Goal: Information Seeking & Learning: Learn about a topic

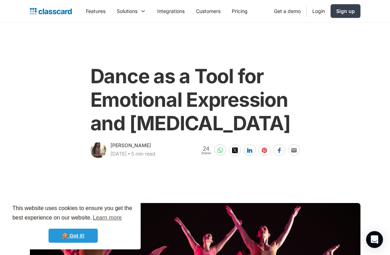
click at [72, 237] on link "🍪 Got it!" at bounding box center [73, 236] width 49 height 14
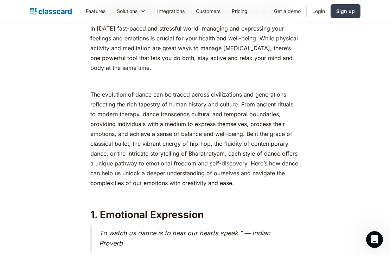
drag, startPoint x: 153, startPoint y: 89, endPoint x: 90, endPoint y: 70, distance: 65.8
click at [91, 71] on p "In [DATE] fast-paced and stressful world, managing and expressing your feelings…" at bounding box center [195, 48] width 210 height 49
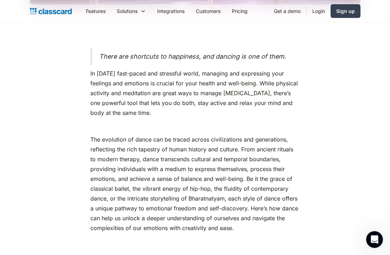
scroll to position [348, 0]
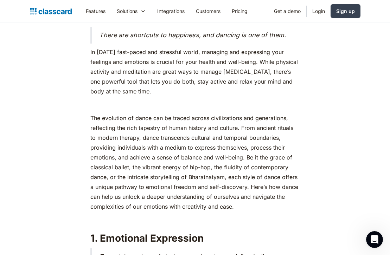
click at [118, 78] on p "In [DATE] fast-paced and stressful world, managing and expressing your feelings…" at bounding box center [195, 71] width 210 height 49
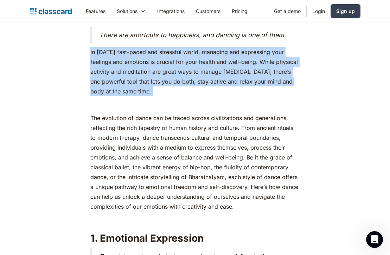
drag, startPoint x: 91, startPoint y: 76, endPoint x: 147, endPoint y: 126, distance: 74.8
click at [147, 110] on p "‍" at bounding box center [195, 105] width 210 height 10
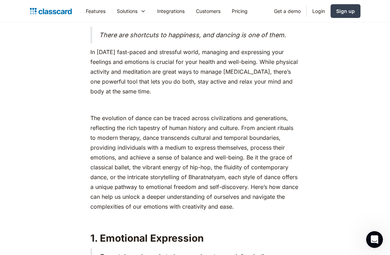
drag, startPoint x: 164, startPoint y: 120, endPoint x: 81, endPoint y: 80, distance: 91.6
copy p "In [DATE] fast-paced and stressful world, managing and expressing your feelings…"
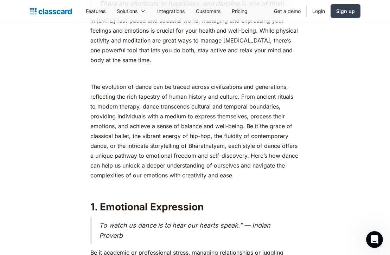
scroll to position [385, 0]
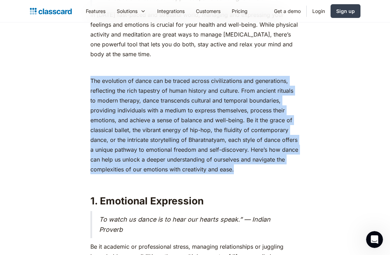
drag, startPoint x: 90, startPoint y: 107, endPoint x: 258, endPoint y: 197, distance: 190.9
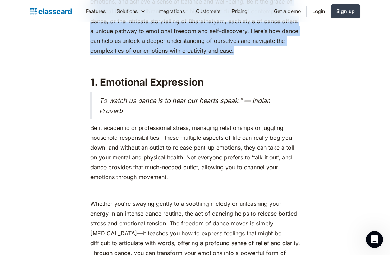
scroll to position [514, 0]
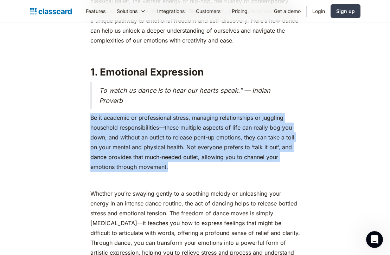
drag, startPoint x: 87, startPoint y: 142, endPoint x: 189, endPoint y: 195, distance: 114.2
copy p "Be it academic or professional stress, managing relationships or juggling house…"
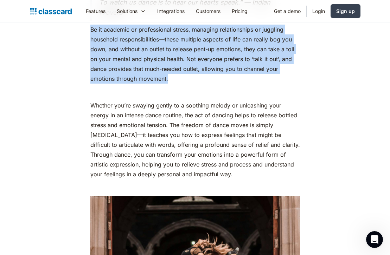
scroll to position [605, 0]
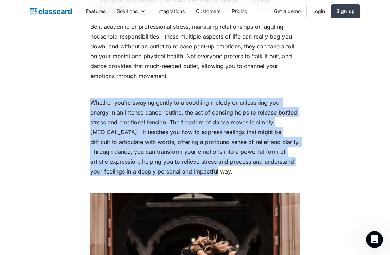
drag, startPoint x: 88, startPoint y: 127, endPoint x: 216, endPoint y: 196, distance: 145.6
copy p "Whether you’re swaying gently to a soothing melody or unleashing your energy in…"
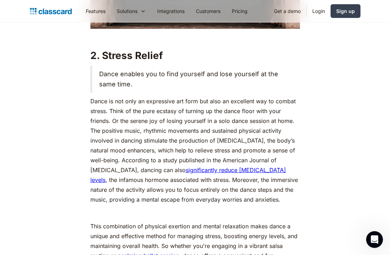
scroll to position [927, 0]
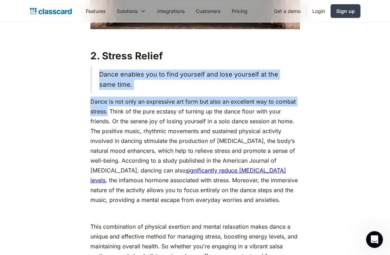
drag, startPoint x: 101, startPoint y: 98, endPoint x: 107, endPoint y: 138, distance: 40.3
copy div "Dance enables you to find yourself and lose yourself at the same time. Dance is…"
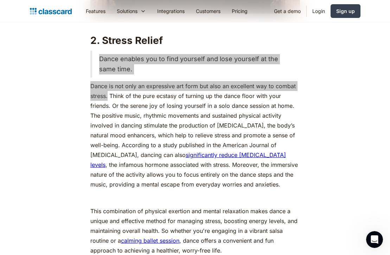
scroll to position [945, 0]
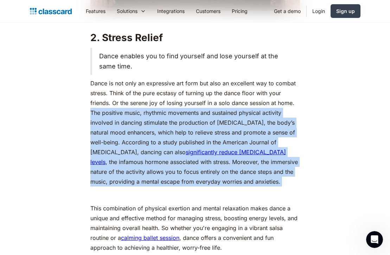
drag, startPoint x: 90, startPoint y: 136, endPoint x: 288, endPoint y: 211, distance: 211.4
copy p "The positive music, rhythmic movements and sustained physical activity involved…"
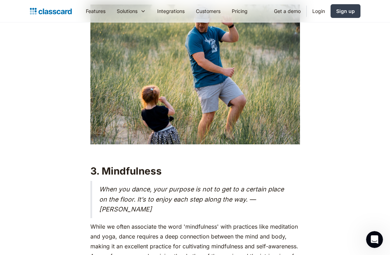
scroll to position [1090, 0]
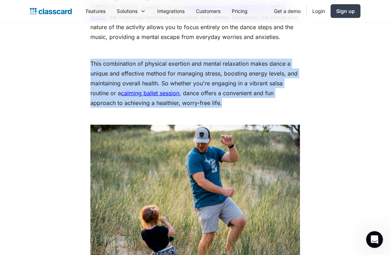
drag, startPoint x: 87, startPoint y: 87, endPoint x: 239, endPoint y: 125, distance: 156.7
copy p "This combination of physical exertion and mental relaxation makes dance a uniqu…"
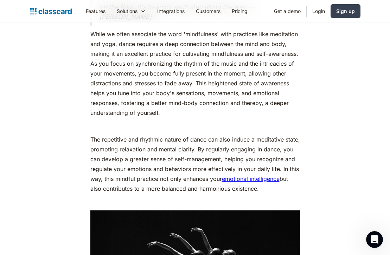
scroll to position [1404, 0]
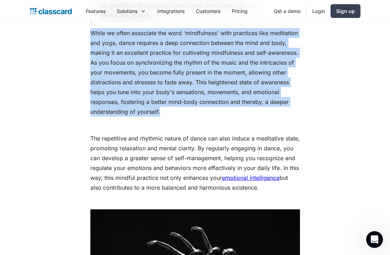
drag, startPoint x: 87, startPoint y: 49, endPoint x: 171, endPoint y: 139, distance: 123.7
copy p "While we often associate the word 'mindfulness' with practices like meditation …"
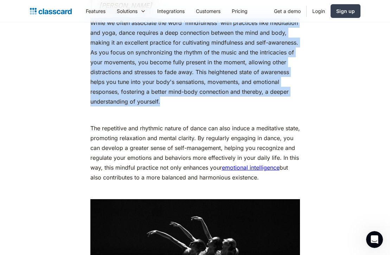
scroll to position [1421, 0]
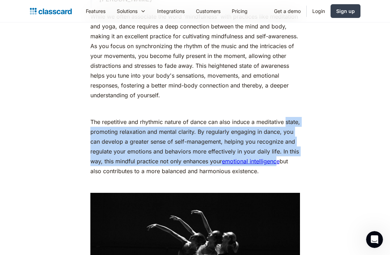
drag, startPoint x: 91, startPoint y: 155, endPoint x: 290, endPoint y: 180, distance: 200.3
click at [290, 176] on p "The repetitive and rhythmic nature of dance can also induce a meditative state,…" at bounding box center [195, 146] width 210 height 59
click at [256, 164] on p "The repetitive and rhythmic nature of dance can also induce a meditative state,…" at bounding box center [195, 146] width 210 height 59
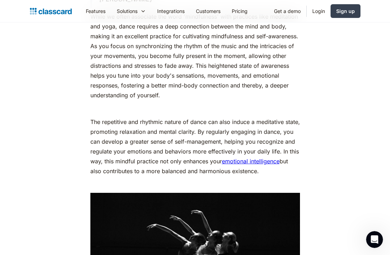
click at [198, 176] on p "The repetitive and rhythmic nature of dance can also induce a meditative state,…" at bounding box center [195, 146] width 210 height 59
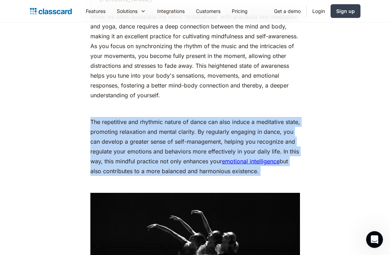
click at [198, 176] on p "The repetitive and rhythmic nature of dance can also induce a meditative state,…" at bounding box center [195, 146] width 210 height 59
copy p "The repetitive and rhythmic nature of dance can also induce a meditative state,…"
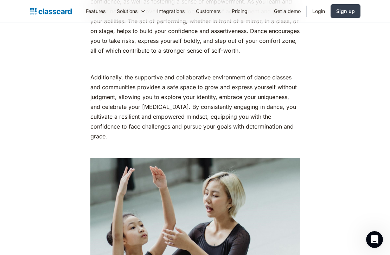
scroll to position [2178, 0]
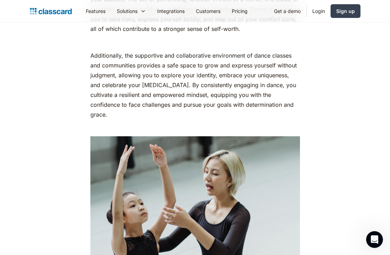
drag, startPoint x: 178, startPoint y: 108, endPoint x: 193, endPoint y: 140, distance: 34.6
click at [193, 120] on p "Additionally, the supportive and collaborative environment of dance classes and…" at bounding box center [195, 85] width 210 height 69
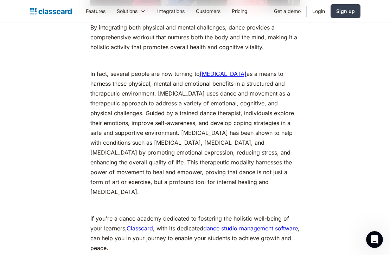
scroll to position [2796, 0]
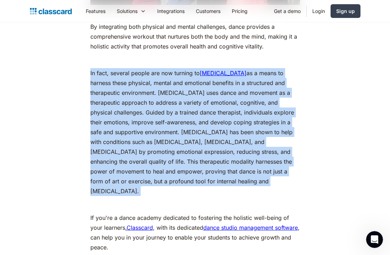
drag, startPoint x: 84, startPoint y: 96, endPoint x: 285, endPoint y: 213, distance: 232.7
click at [162, 163] on p "In fact, several people are now turning to dance therapy as a means to harness …" at bounding box center [195, 132] width 210 height 128
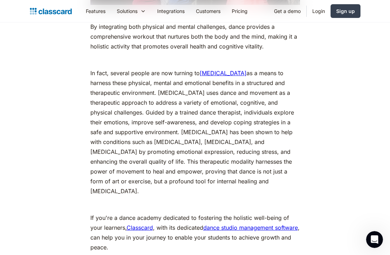
click at [162, 163] on p "In fact, several people are now turning to dance therapy as a means to harness …" at bounding box center [195, 132] width 210 height 128
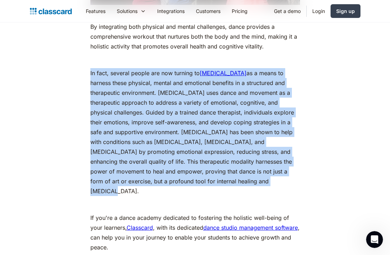
drag, startPoint x: 243, startPoint y: 202, endPoint x: 58, endPoint y: 99, distance: 212.0
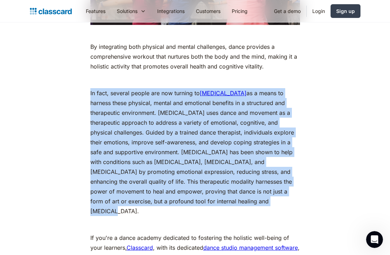
scroll to position [2781, 0]
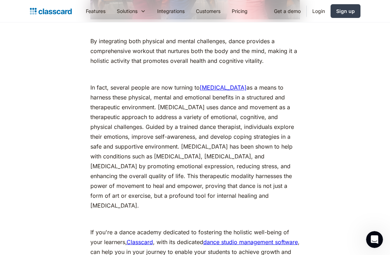
click at [102, 133] on p "In fact, several people are now turning to dance therapy as a means to harness …" at bounding box center [195, 147] width 210 height 128
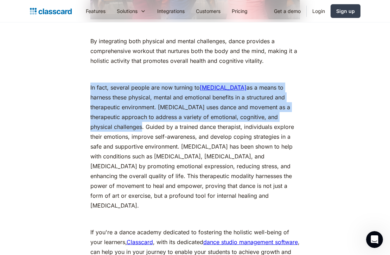
drag, startPoint x: 87, startPoint y: 108, endPoint x: 142, endPoint y: 148, distance: 68.0
click at [142, 148] on p "In fact, several people are now turning to dance therapy as a means to harness …" at bounding box center [195, 147] width 210 height 128
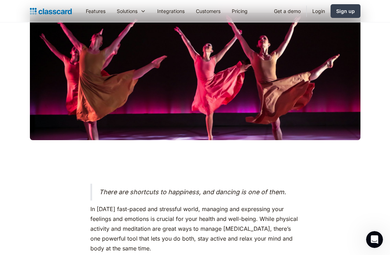
scroll to position [0, 0]
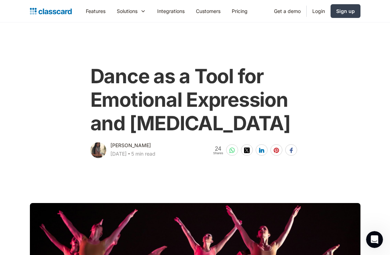
click at [112, 150] on div "[PERSON_NAME]" at bounding box center [130, 145] width 40 height 8
copy div "Dhwani"
click at [134, 150] on div "[PERSON_NAME]" at bounding box center [130, 145] width 40 height 8
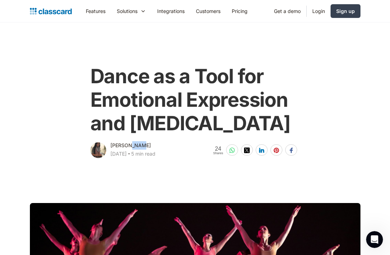
copy div "Shah"
drag, startPoint x: 101, startPoint y: 79, endPoint x: 262, endPoint y: 154, distance: 177.2
click at [262, 154] on div "Dance as a Tool for Emotional Expression and Stress Management Dhwani Shah Sept…" at bounding box center [195, 109] width 214 height 102
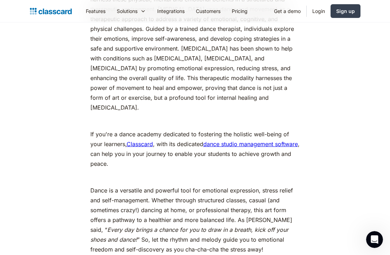
scroll to position [984, 0]
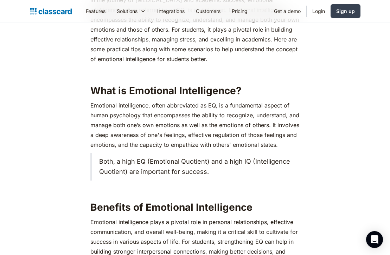
scroll to position [345, 0]
